Goal: Task Accomplishment & Management: Complete application form

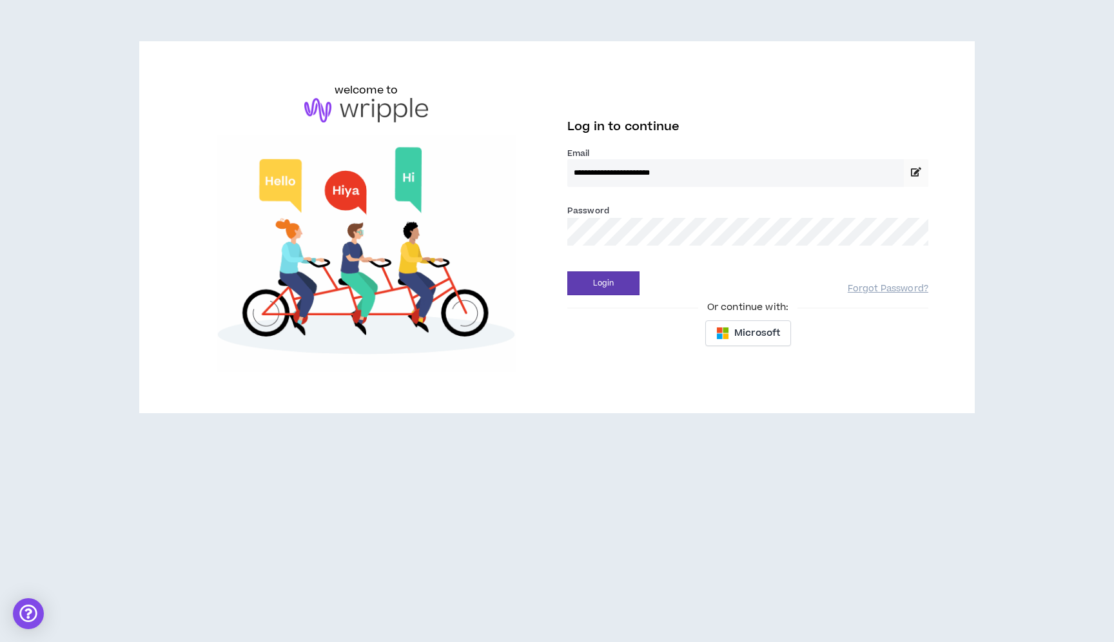
click at [585, 264] on div "Login Forgot Password?" at bounding box center [747, 278] width 361 height 33
click at [585, 270] on div "Login Forgot Password?" at bounding box center [747, 278] width 361 height 33
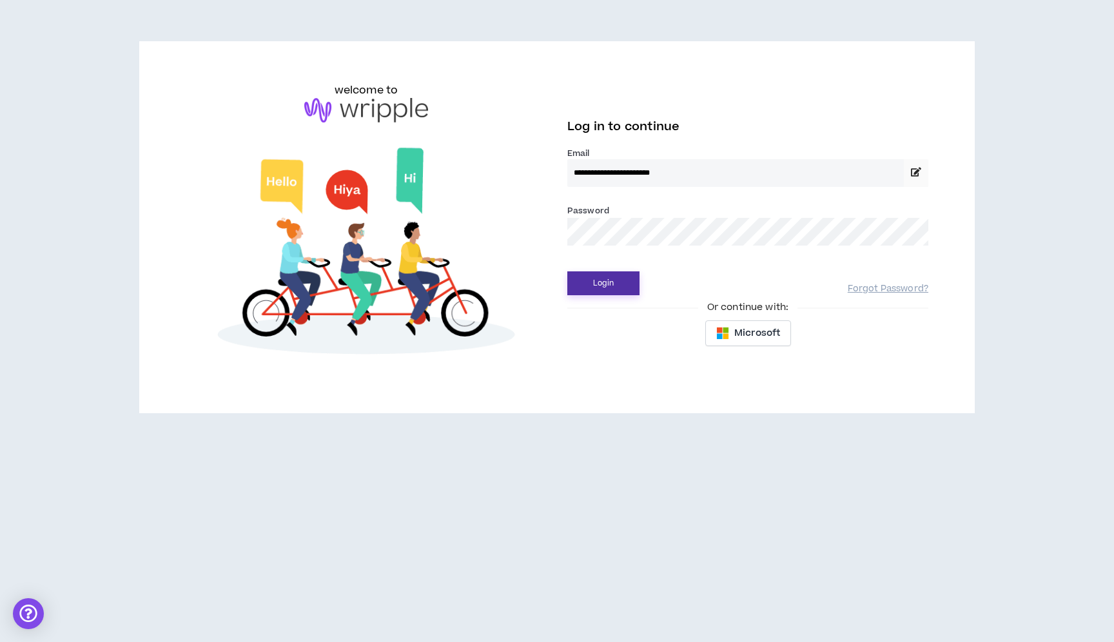
click at [590, 283] on button "Login" at bounding box center [603, 283] width 72 height 24
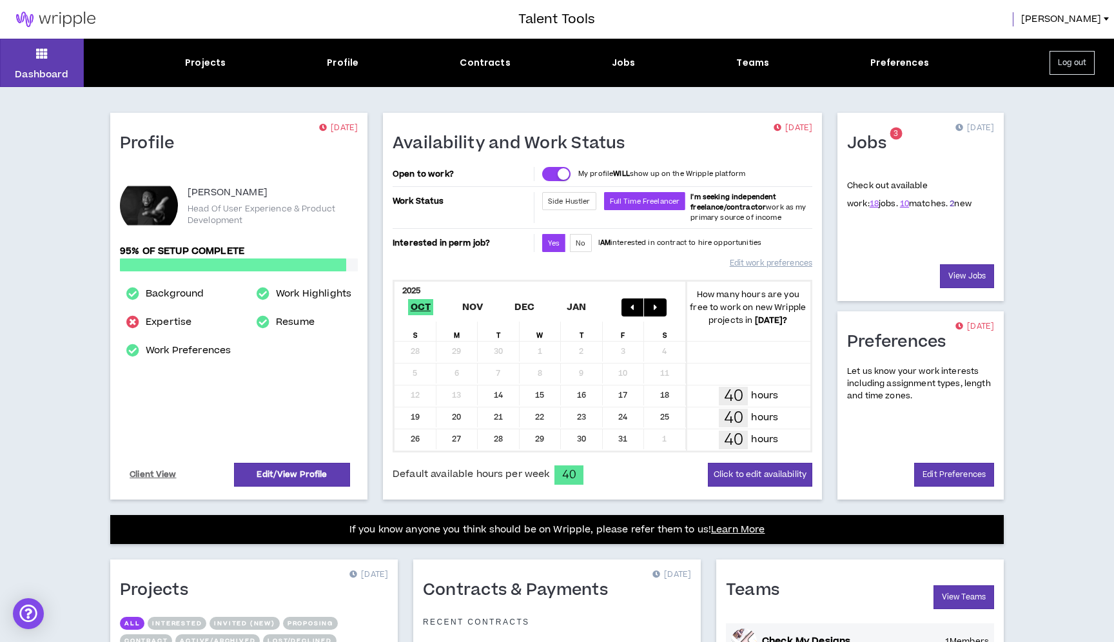
click at [949, 205] on link "2" at bounding box center [951, 204] width 5 height 12
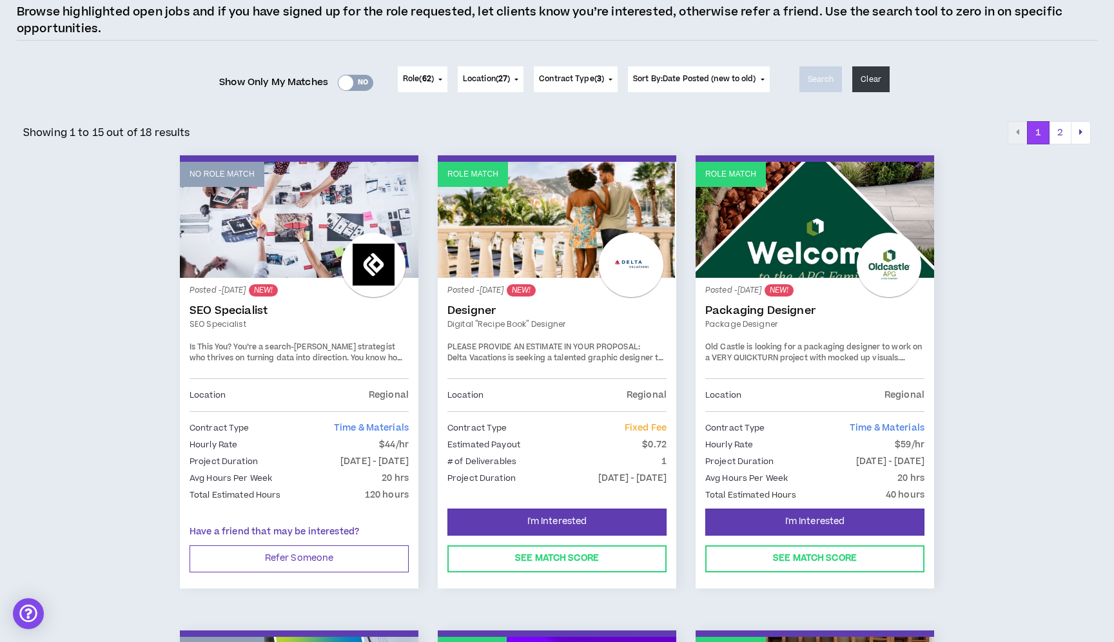
scroll to position [126, 0]
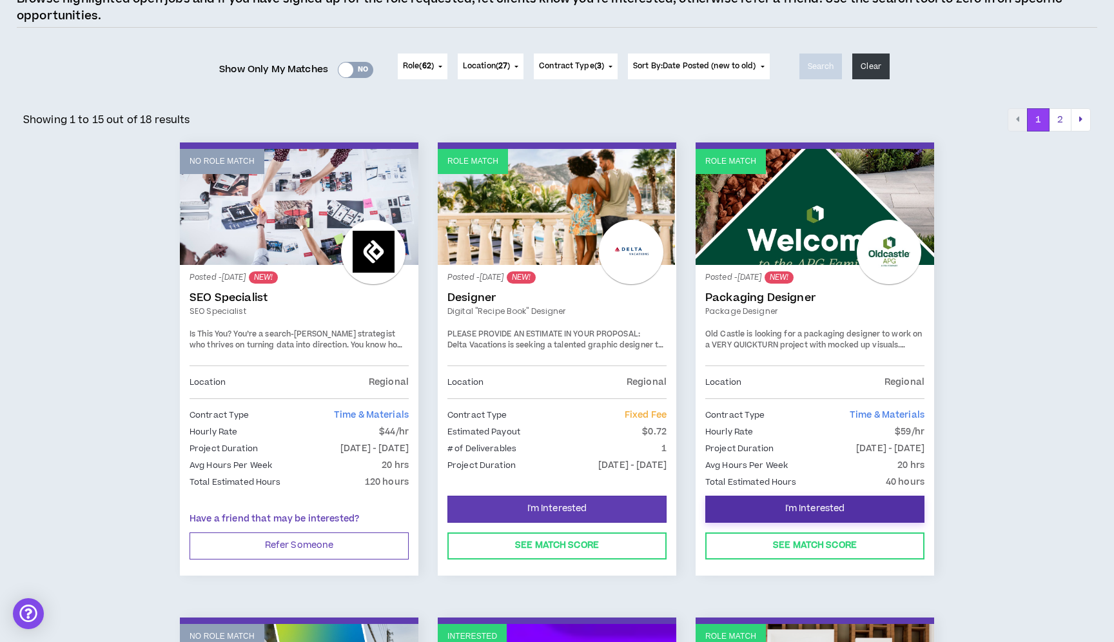
click at [750, 507] on button "I'm Interested" at bounding box center [814, 509] width 219 height 27
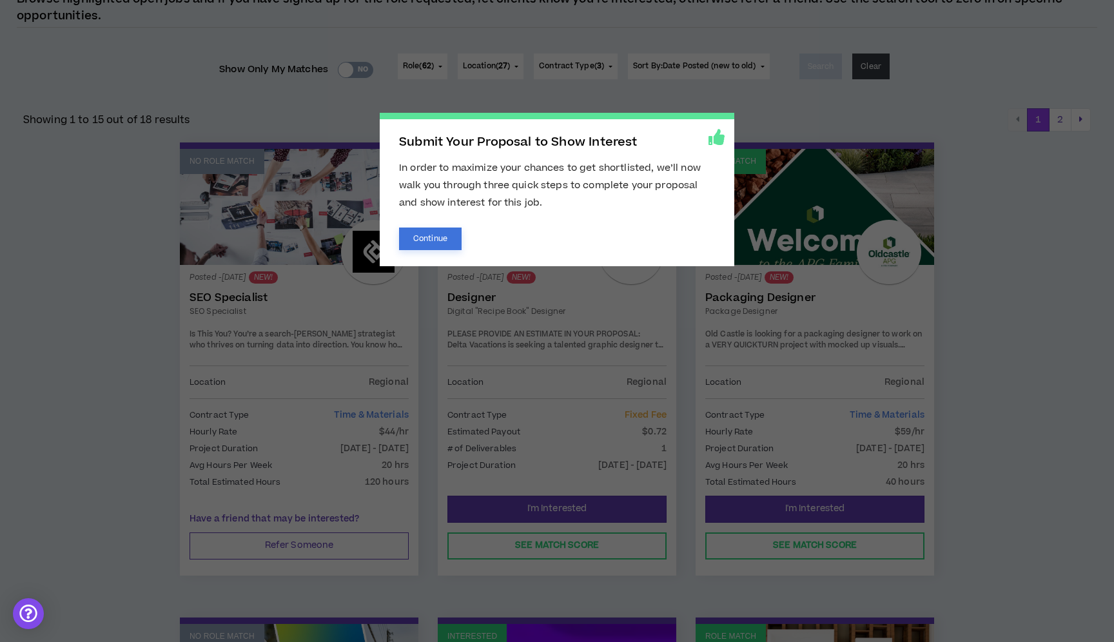
click at [439, 249] on button "Continue" at bounding box center [430, 239] width 63 height 23
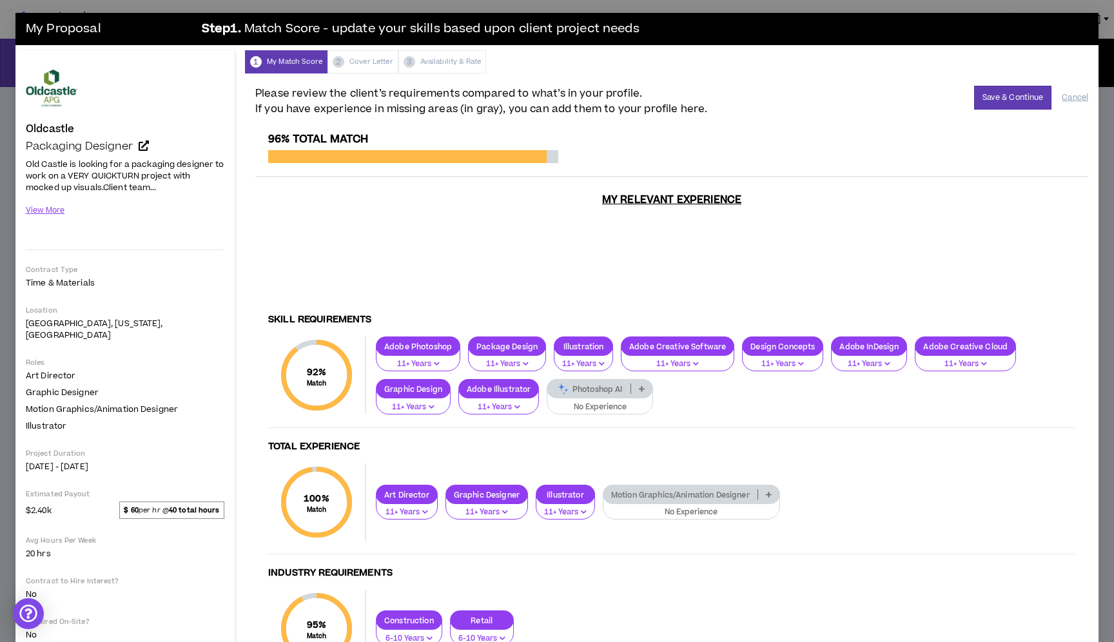
click at [597, 402] on p "No Experience" at bounding box center [600, 408] width 90 height 12
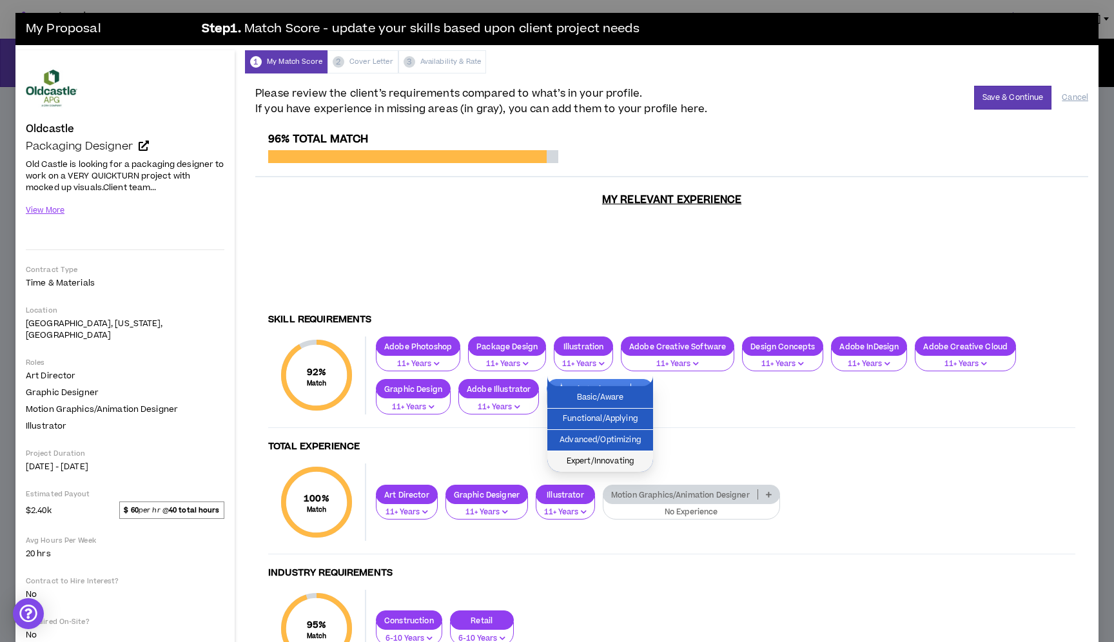
click at [605, 458] on span "Expert/Innovating" at bounding box center [600, 461] width 90 height 14
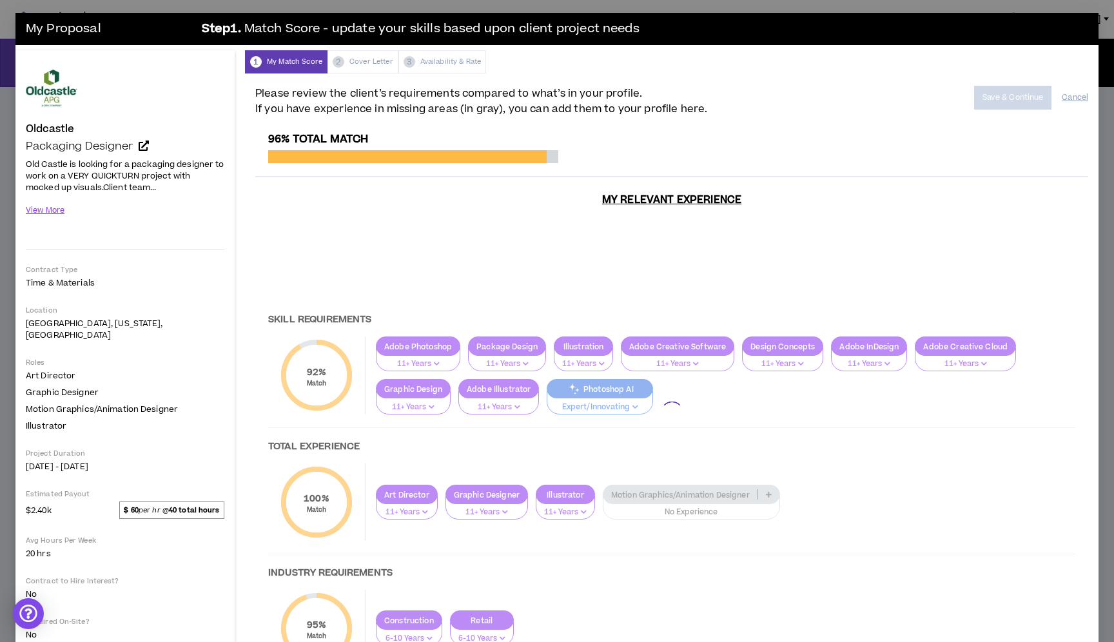
click at [662, 498] on div at bounding box center [671, 413] width 833 height 560
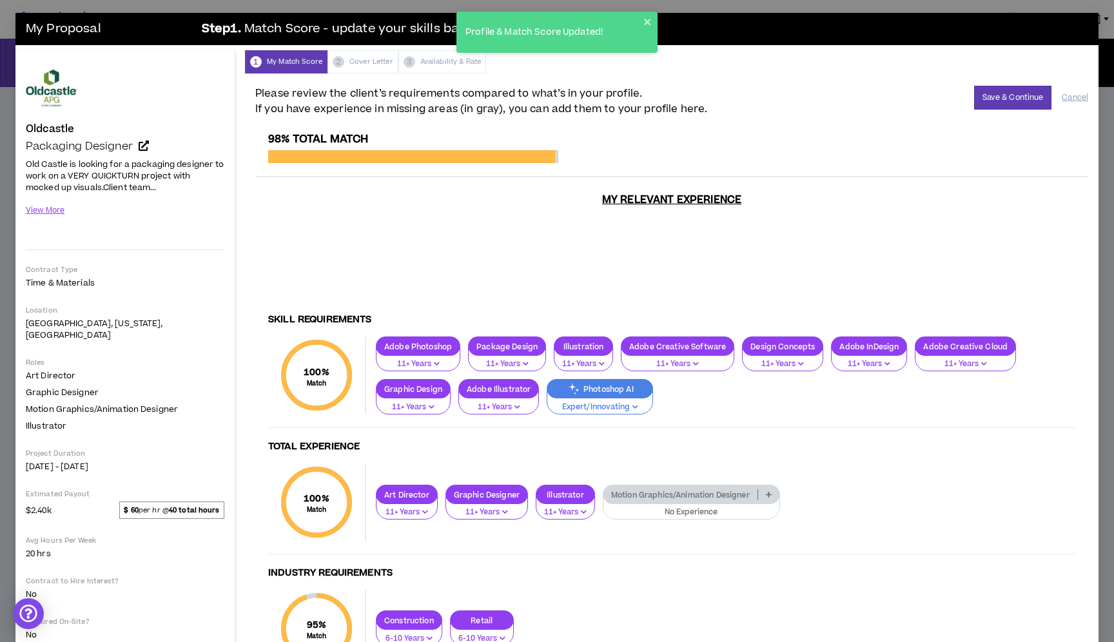
click at [699, 507] on p "No Experience" at bounding box center [691, 513] width 160 height 12
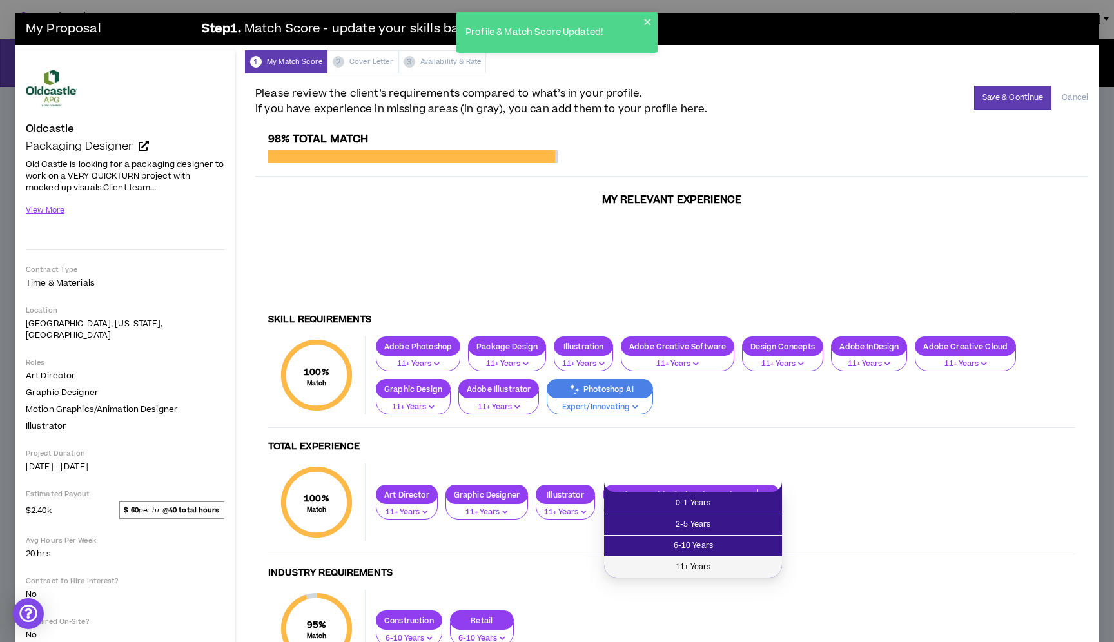
click at [706, 573] on span "11+ Years" at bounding box center [693, 567] width 162 height 14
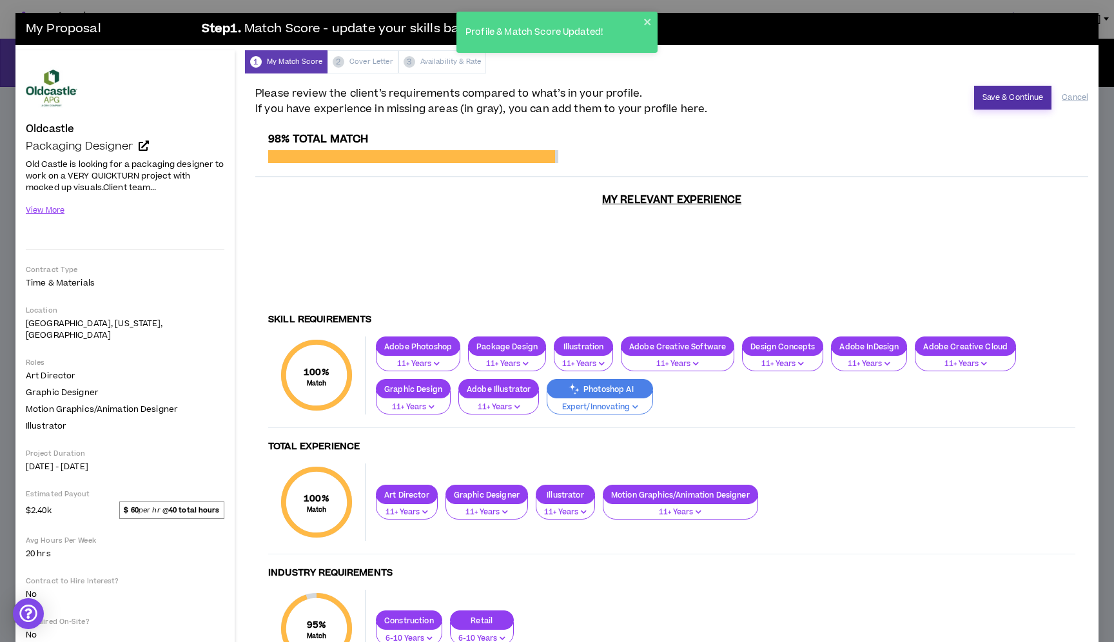
click at [980, 96] on button "Save & Continue" at bounding box center [1013, 98] width 78 height 24
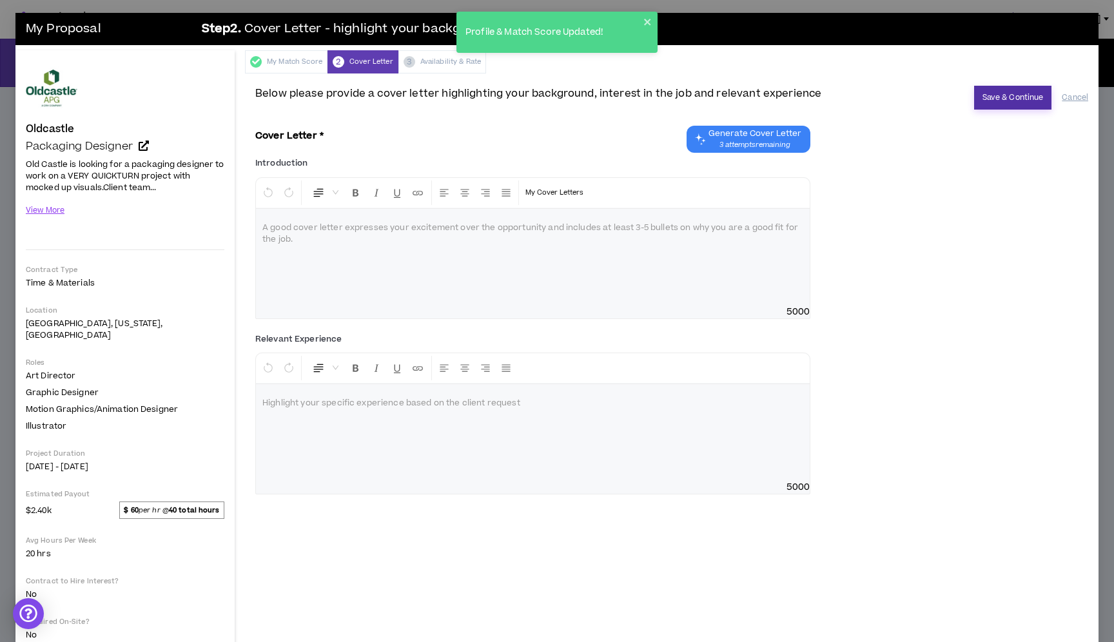
click at [1034, 97] on button "Save & Continue" at bounding box center [1013, 98] width 78 height 24
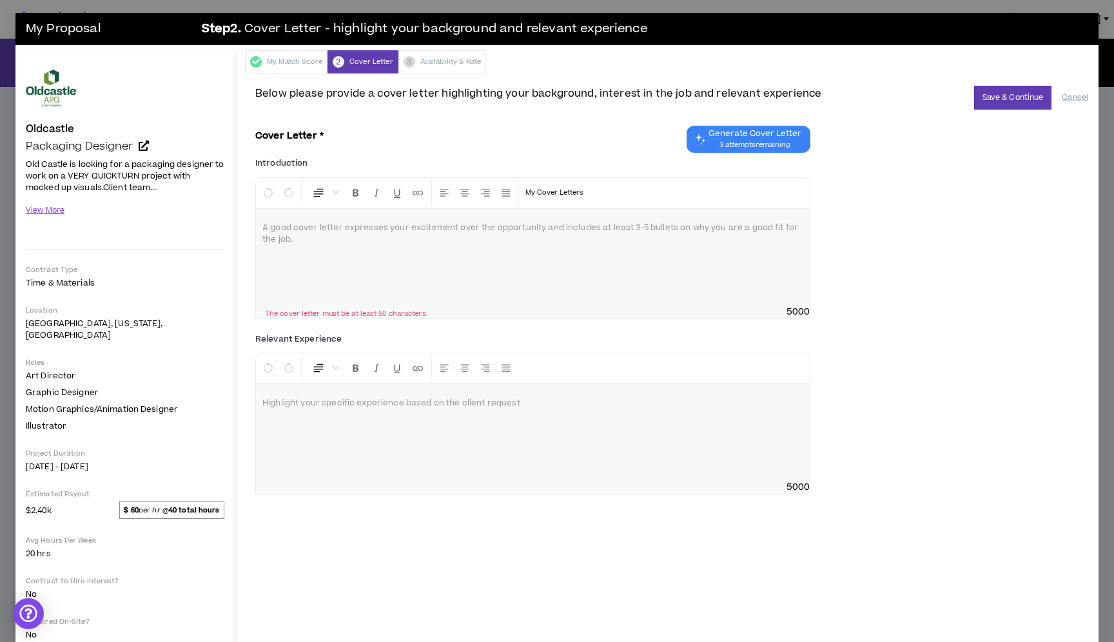
click at [530, 257] on div at bounding box center [533, 257] width 554 height 97
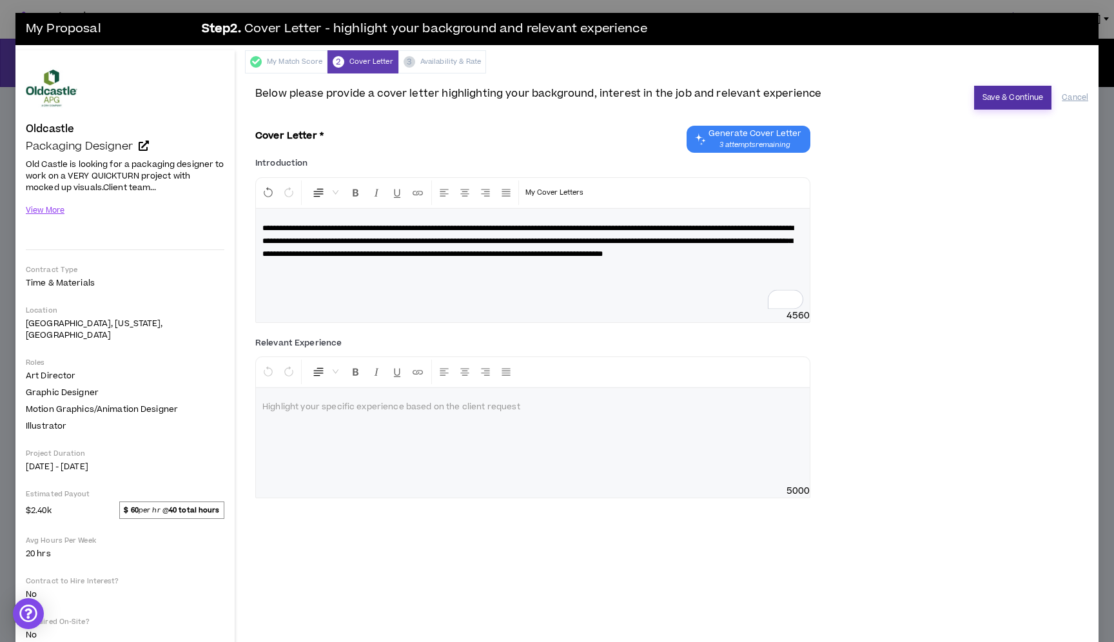
click at [1005, 107] on button "Save & Continue" at bounding box center [1013, 98] width 78 height 24
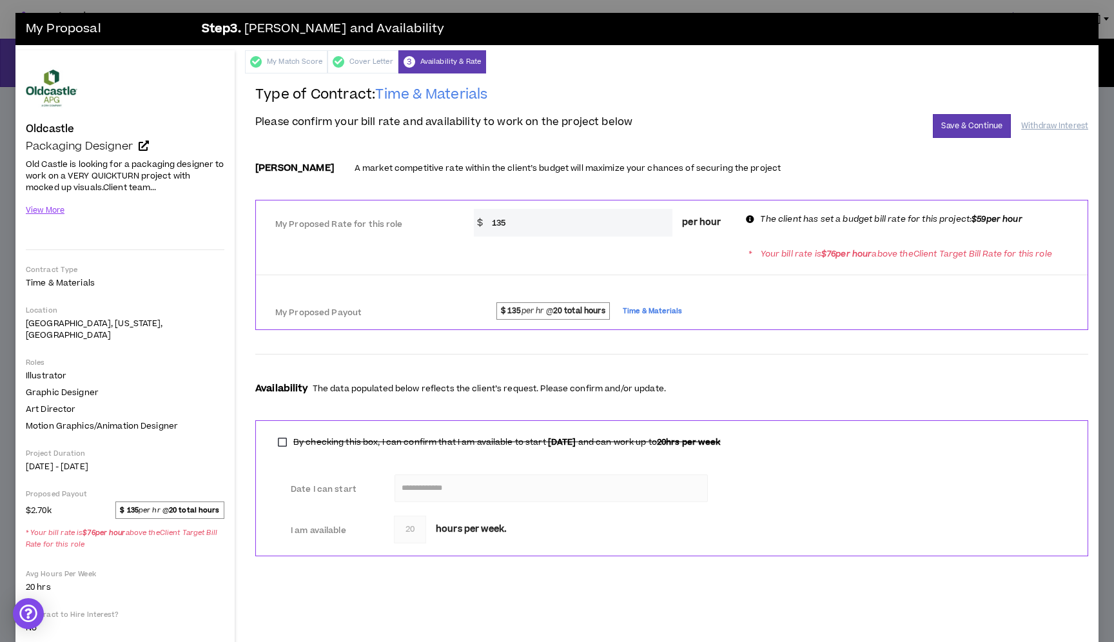
drag, startPoint x: 604, startPoint y: 213, endPoint x: 474, endPoint y: 213, distance: 129.5
click at [456, 213] on div "My Proposed Rate for this role * $ 135 per hour The client has set a budget bil…" at bounding box center [671, 221] width 831 height 31
drag, startPoint x: 525, startPoint y: 218, endPoint x: 419, endPoint y: 218, distance: 106.3
click at [419, 218] on div "My Proposed Rate for this role * $ 135 per hour The client has set a budget bil…" at bounding box center [671, 221] width 831 height 31
type input "90"
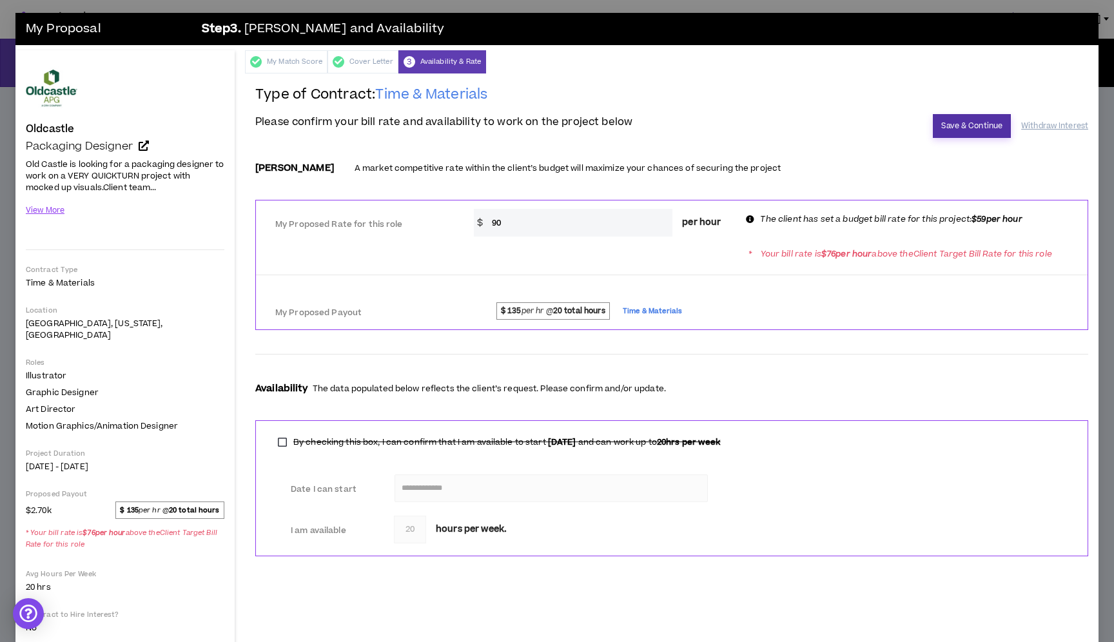
click at [958, 129] on button "Save & Continue" at bounding box center [972, 126] width 78 height 24
